Goal: Task Accomplishment & Management: Manage account settings

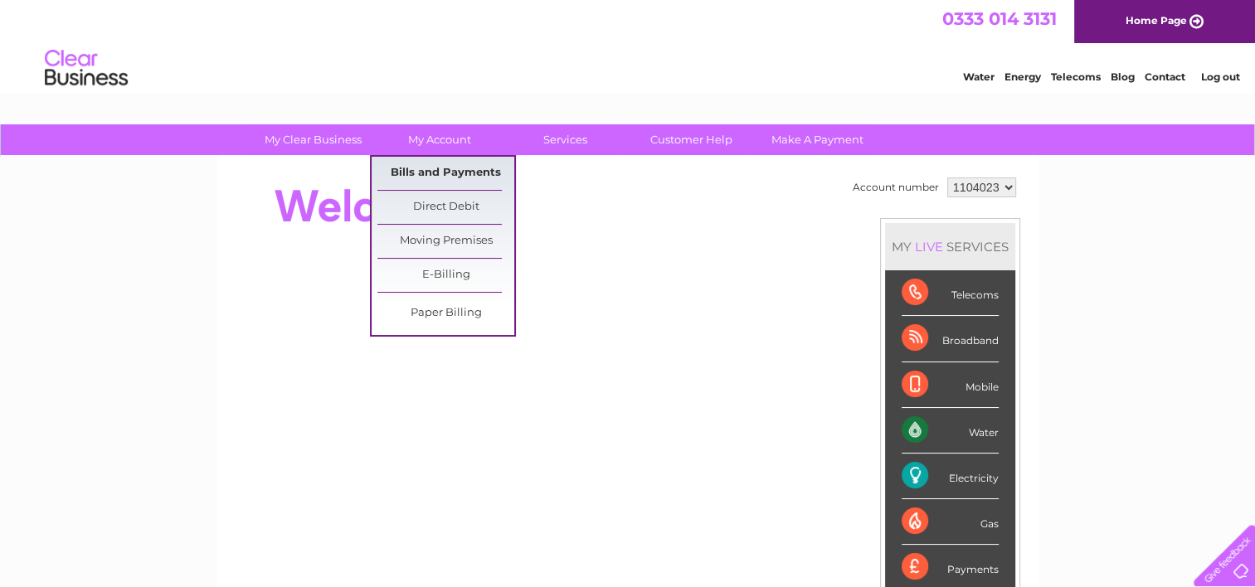
click at [428, 172] on link "Bills and Payments" at bounding box center [445, 173] width 137 height 33
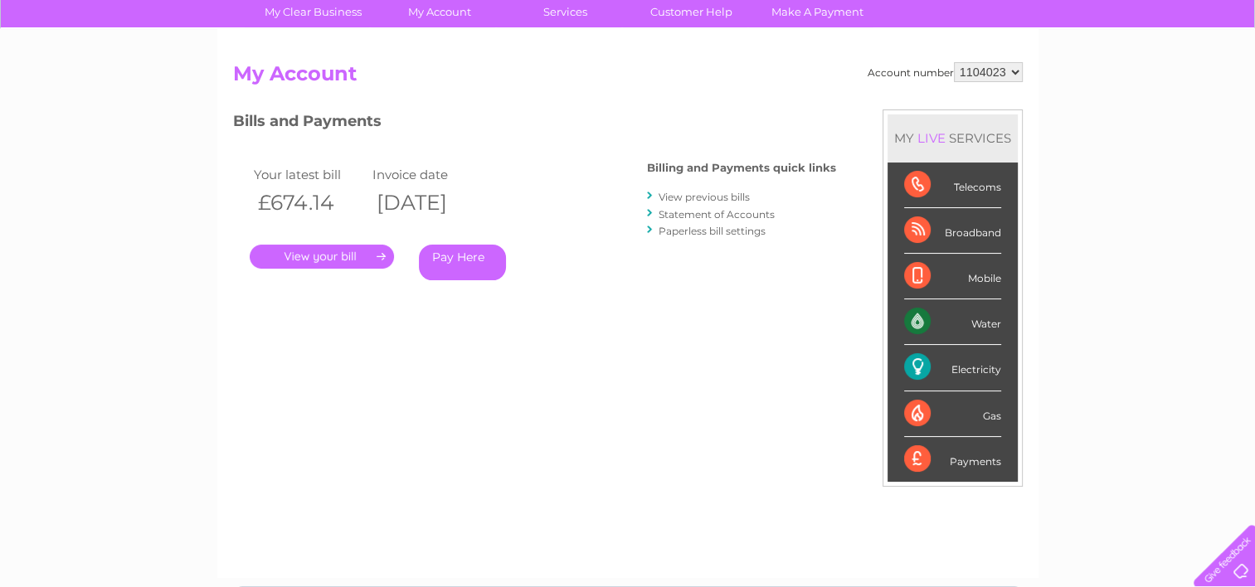
scroll to position [166, 0]
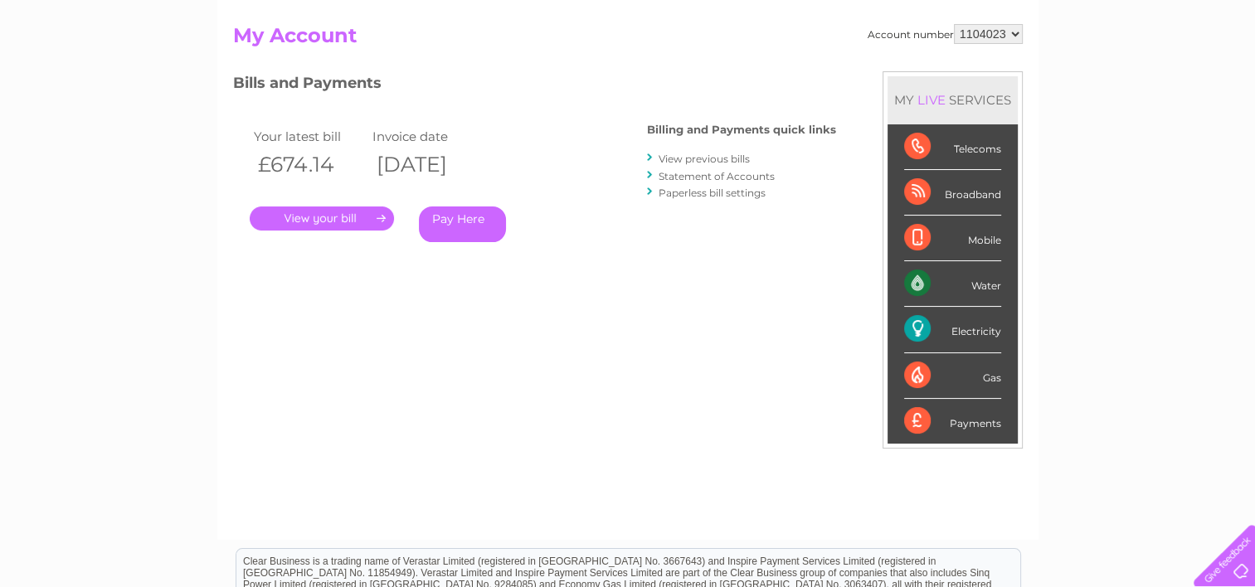
click at [692, 159] on link "View previous bills" at bounding box center [703, 159] width 91 height 12
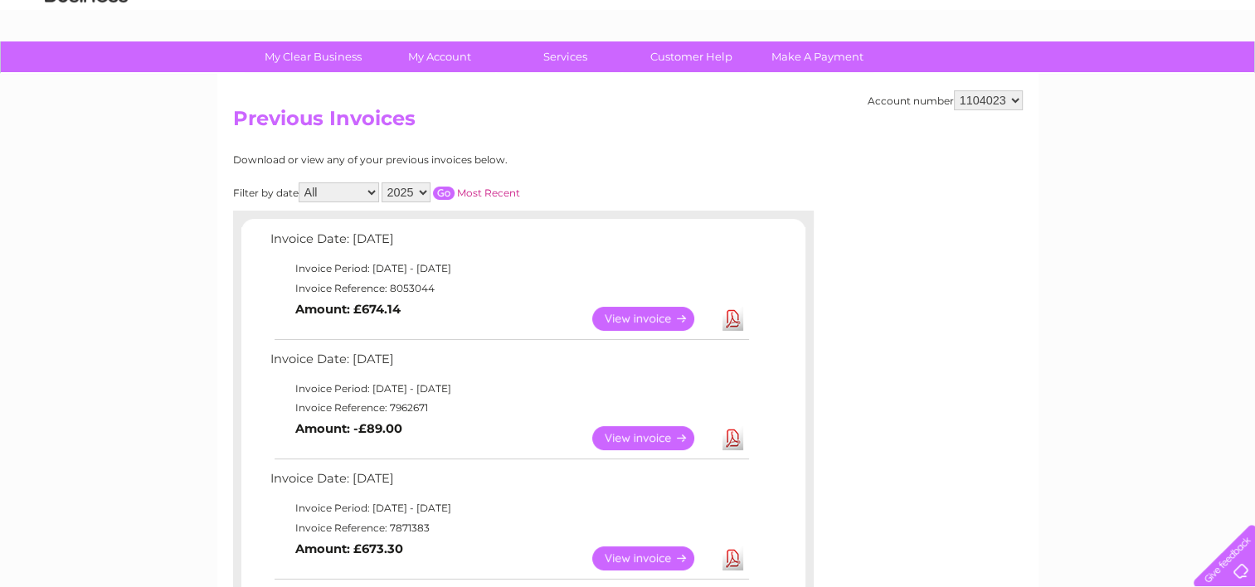
scroll to position [166, 0]
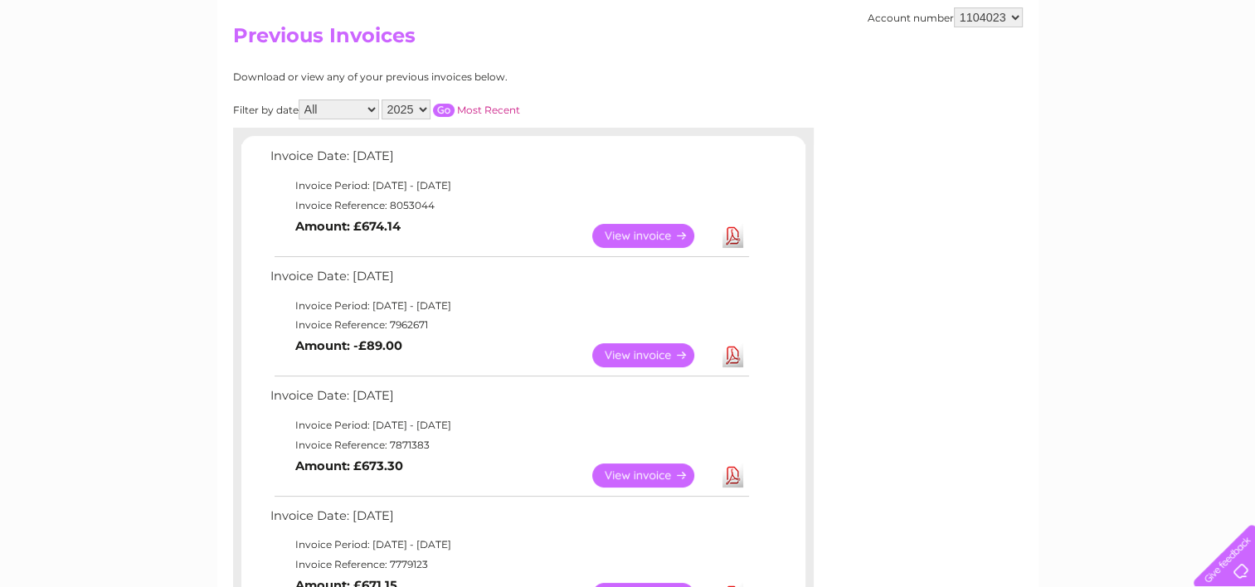
click at [644, 474] on link "View" at bounding box center [653, 475] width 122 height 24
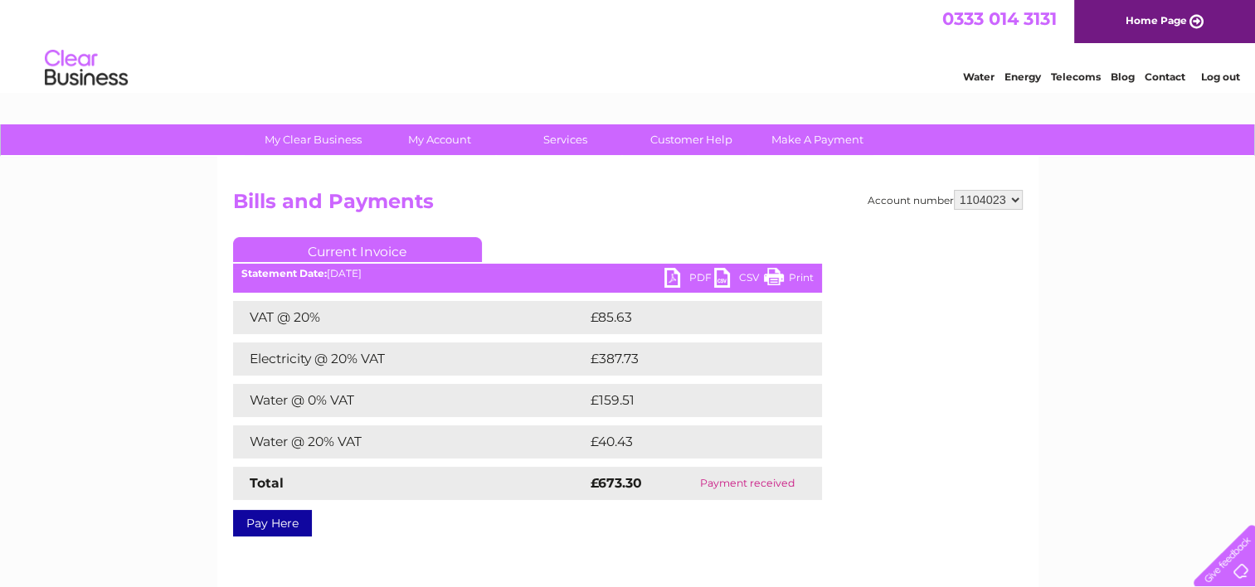
click at [675, 275] on link "PDF" at bounding box center [689, 280] width 50 height 24
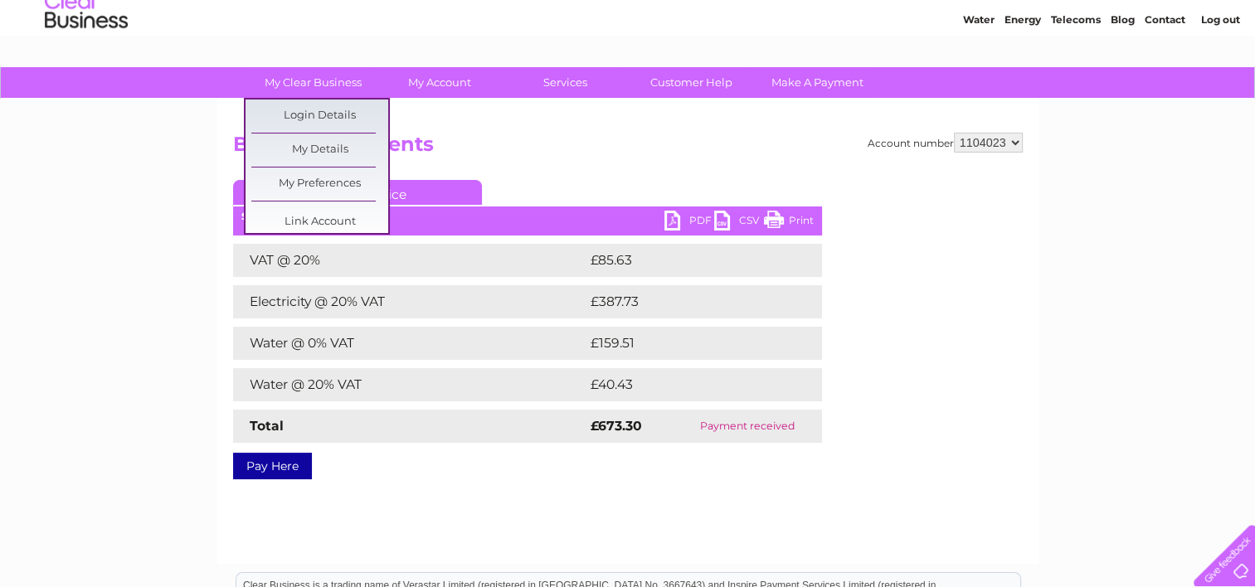
scroll to position [83, 0]
